Goal: Task Accomplishment & Management: Manage account settings

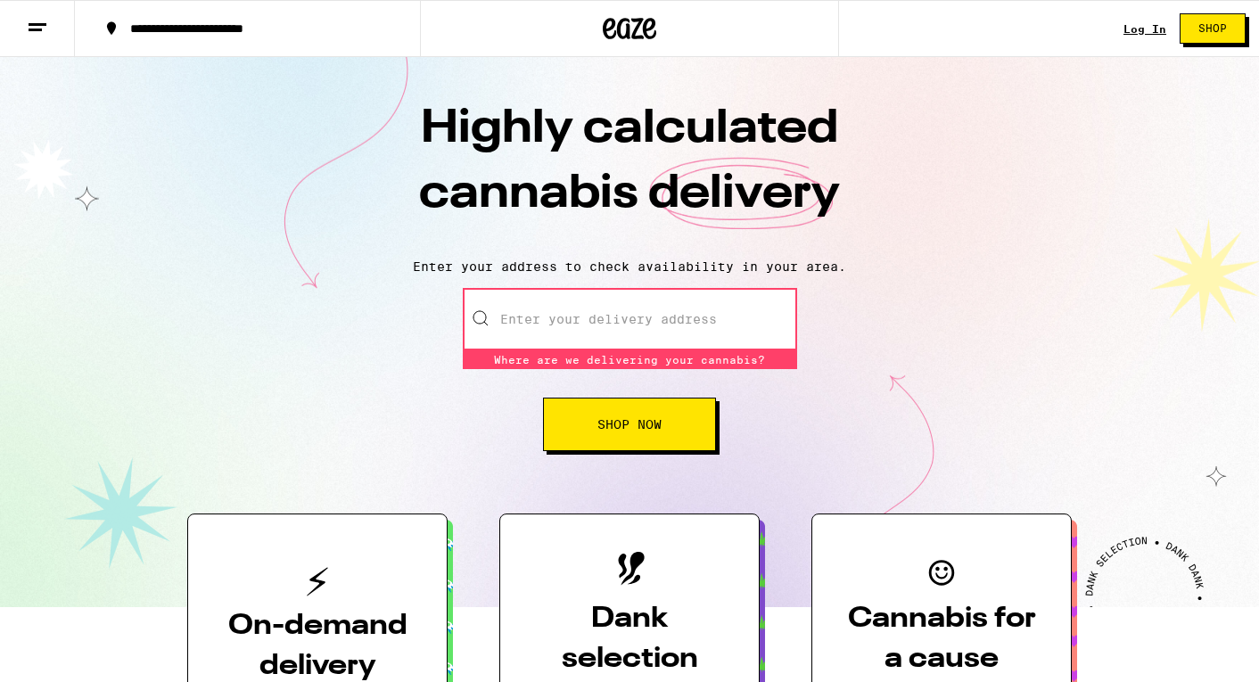
click at [579, 329] on input "Enter your delivery address" at bounding box center [630, 319] width 334 height 62
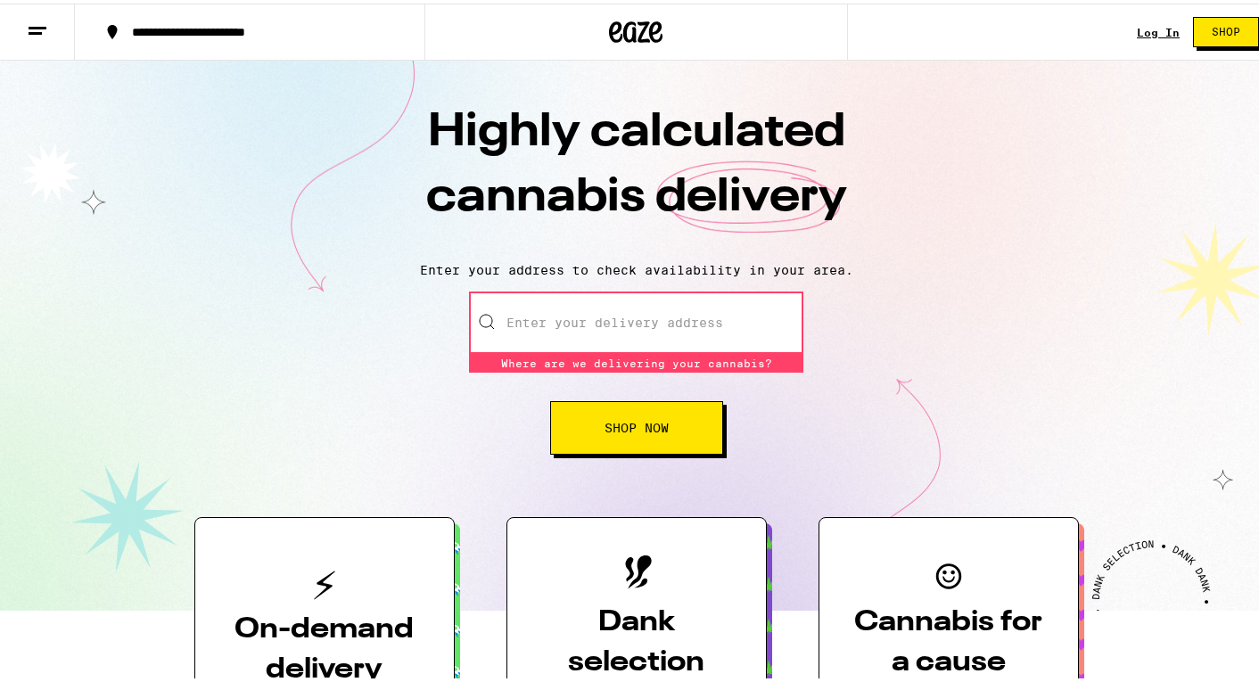
click at [579, 329] on input "Enter your delivery address" at bounding box center [636, 319] width 334 height 62
click at [288, 160] on div "Highly calculated cannabis delivery Enter your address to check availability in…" at bounding box center [636, 332] width 1272 height 550
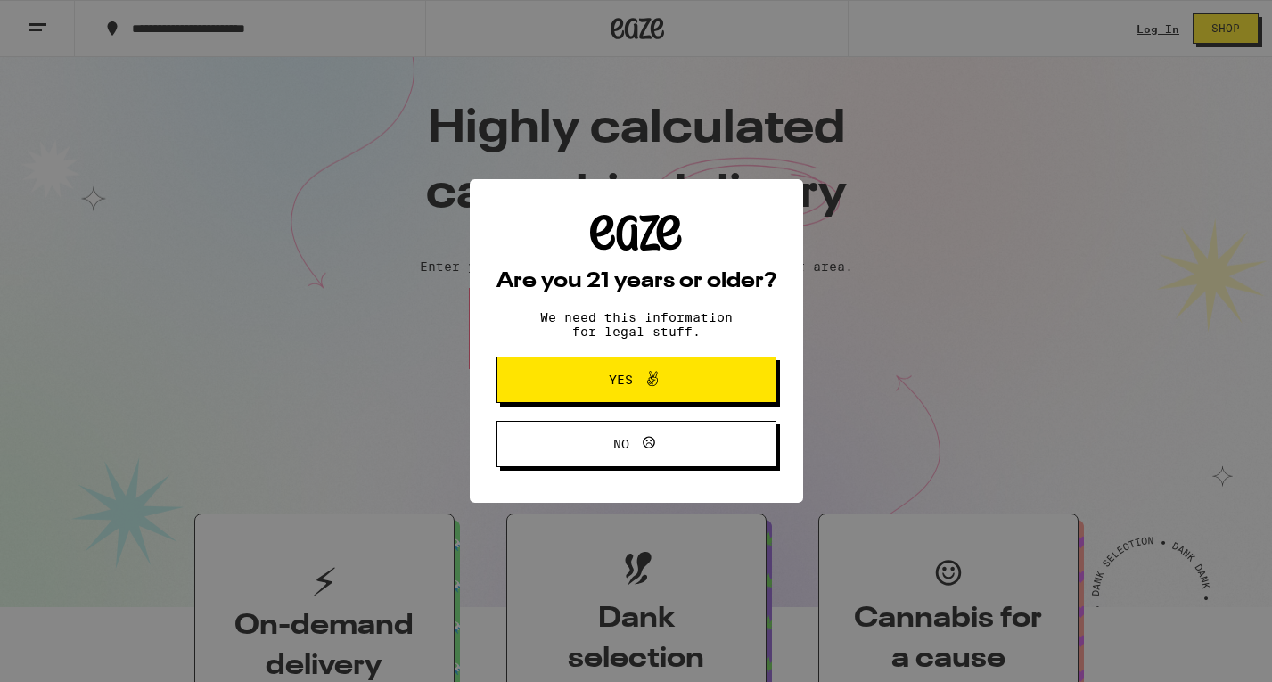
click at [666, 450] on span "No" at bounding box center [637, 443] width 136 height 23
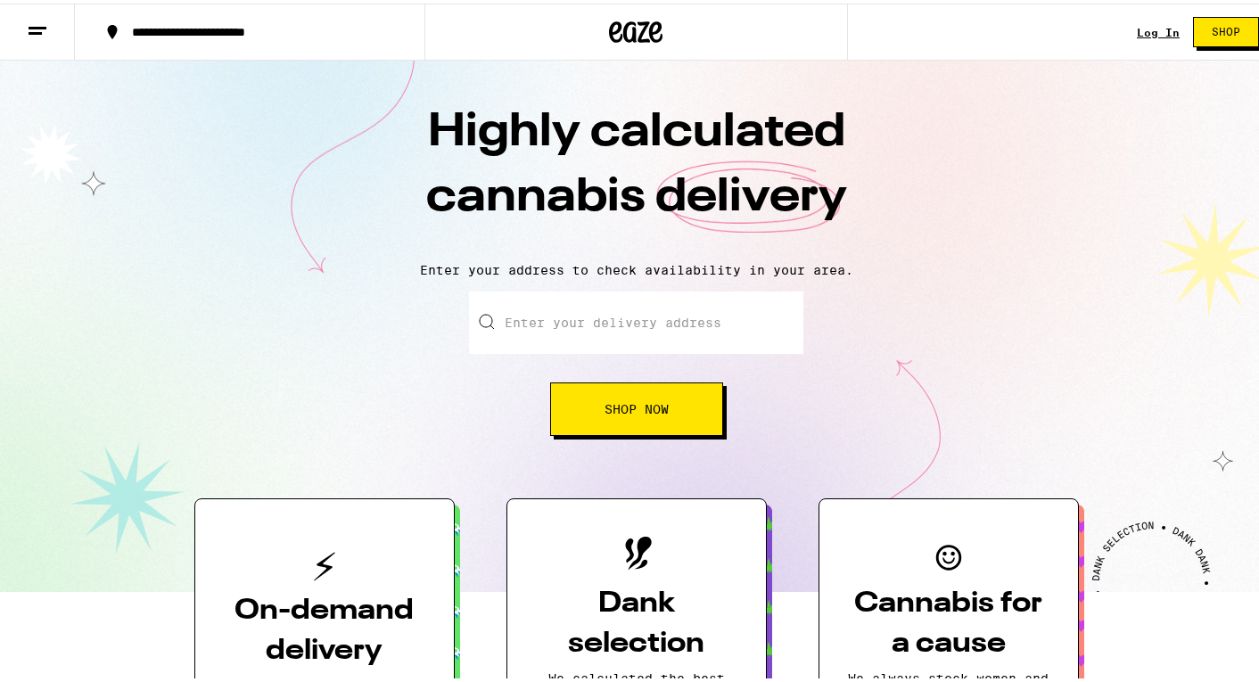
click at [687, 209] on h1 "Highly calculated cannabis delivery" at bounding box center [637, 171] width 624 height 148
click at [1142, 40] on div "Log In Shop" at bounding box center [1205, 28] width 136 height 57
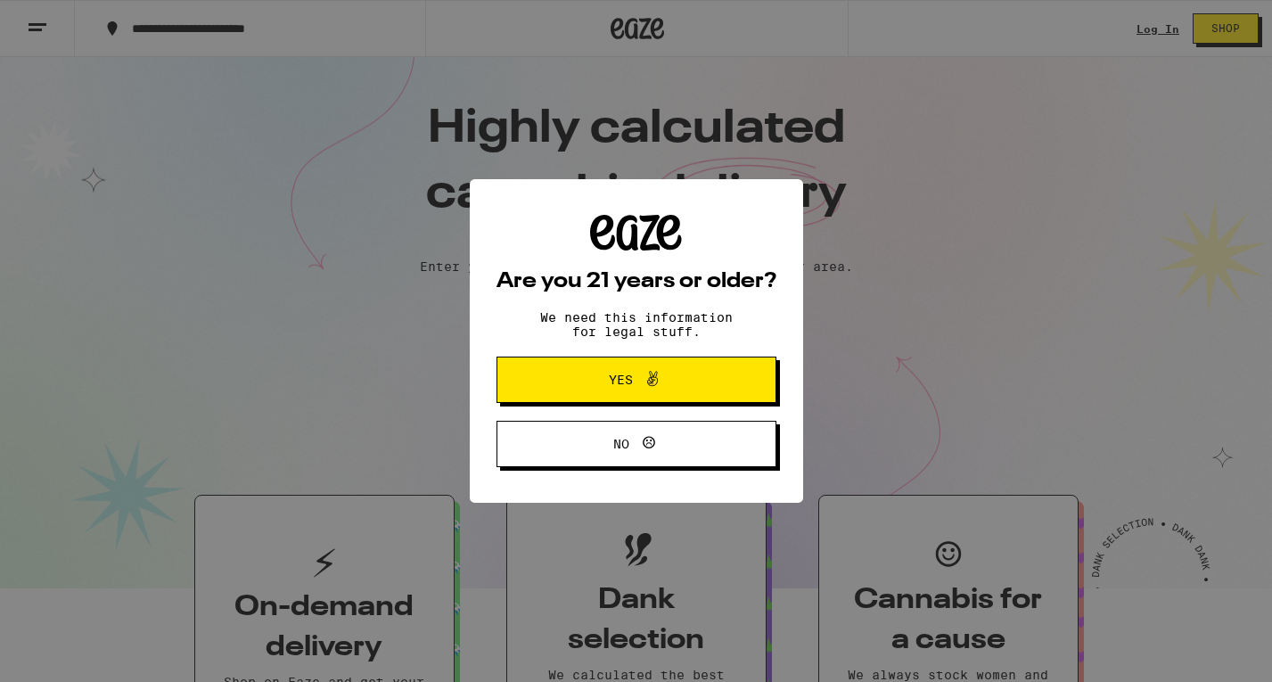
click at [1142, 27] on div "Are you 21 years or older? We need this information for legal stuff. Yes No" at bounding box center [636, 341] width 1272 height 682
click at [588, 378] on span "Yes" at bounding box center [637, 379] width 136 height 23
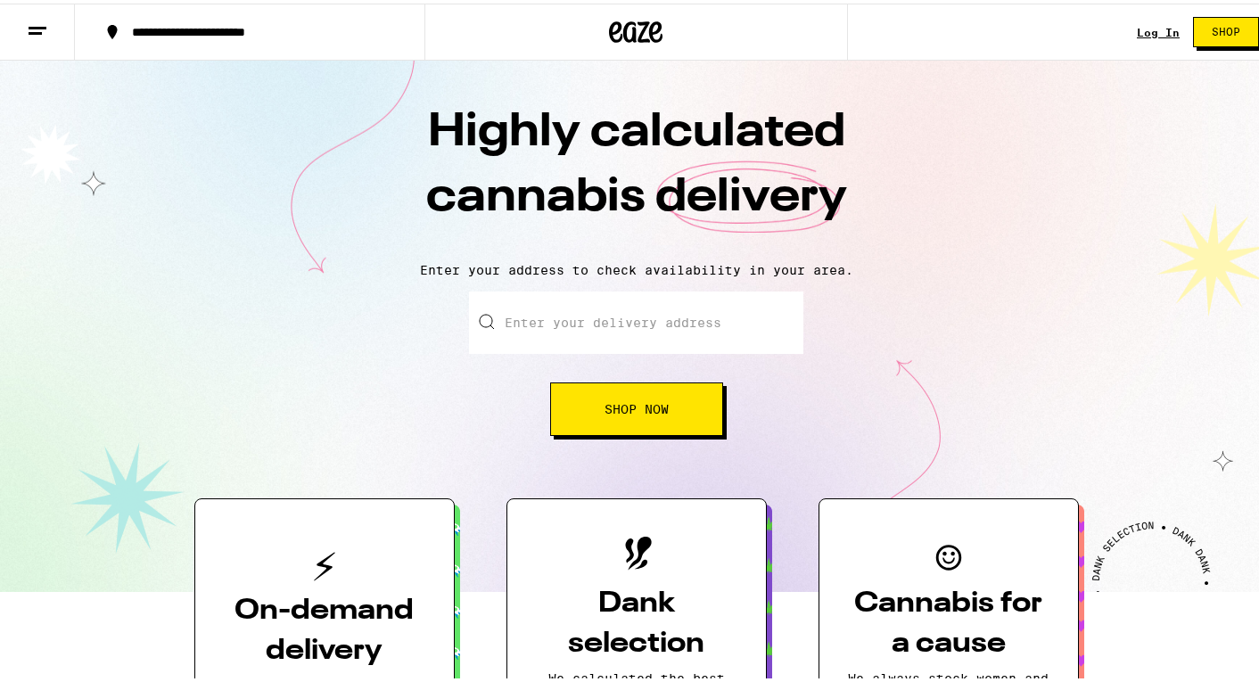
click at [1158, 25] on link "Log In" at bounding box center [1158, 29] width 43 height 12
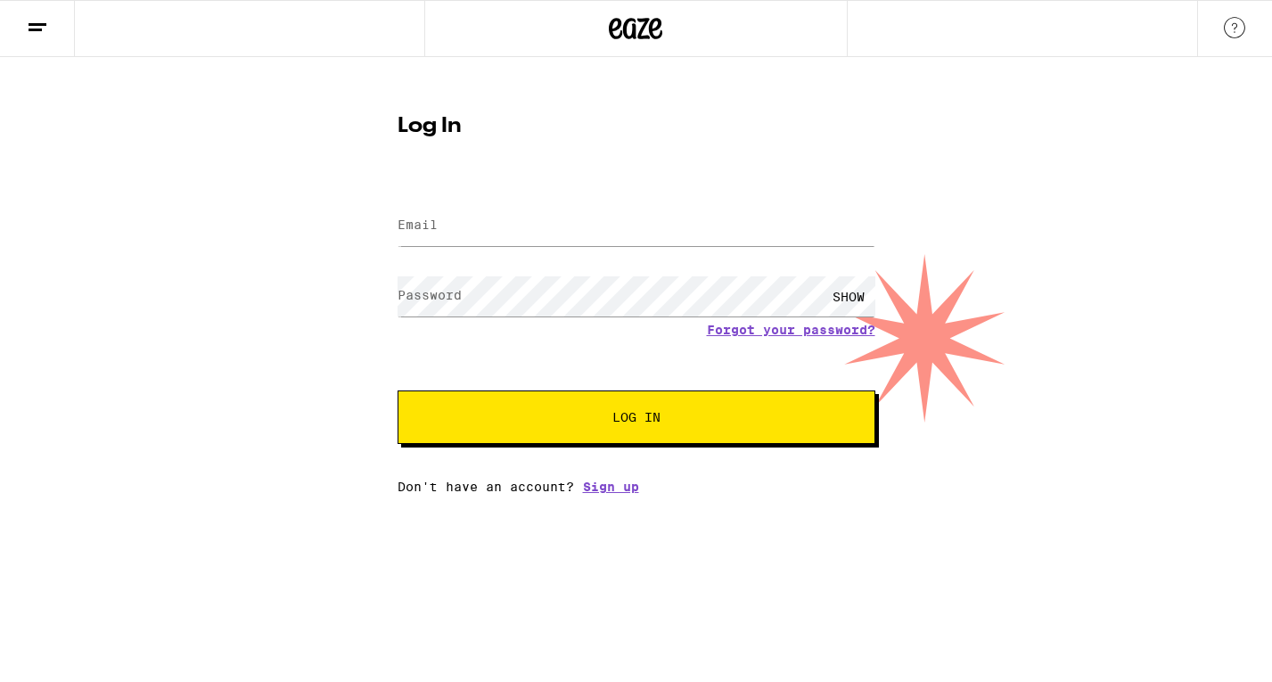
click at [422, 222] on label "Email" at bounding box center [418, 225] width 40 height 14
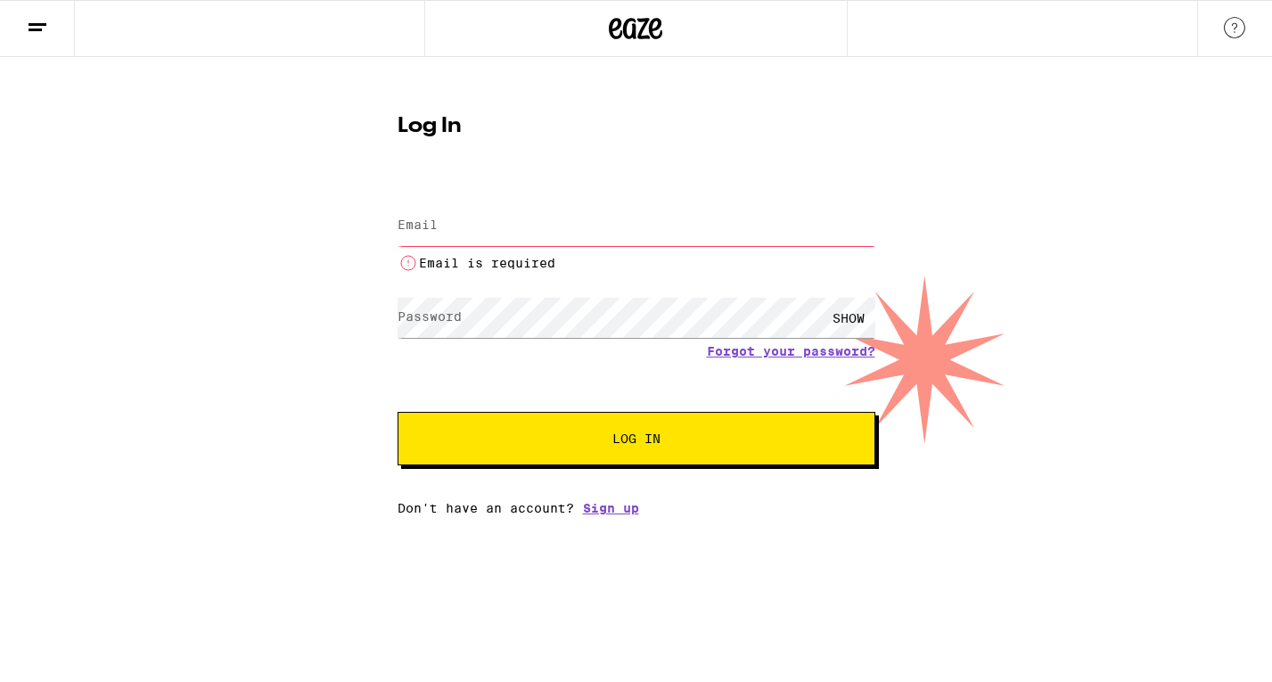
click at [422, 222] on label "Email" at bounding box center [418, 225] width 40 height 14
click at [336, 269] on div "Log In Email Email Email is required Password Password SHOW Forgot your passwor…" at bounding box center [636, 286] width 1272 height 458
